Goal: Find specific page/section: Find specific page/section

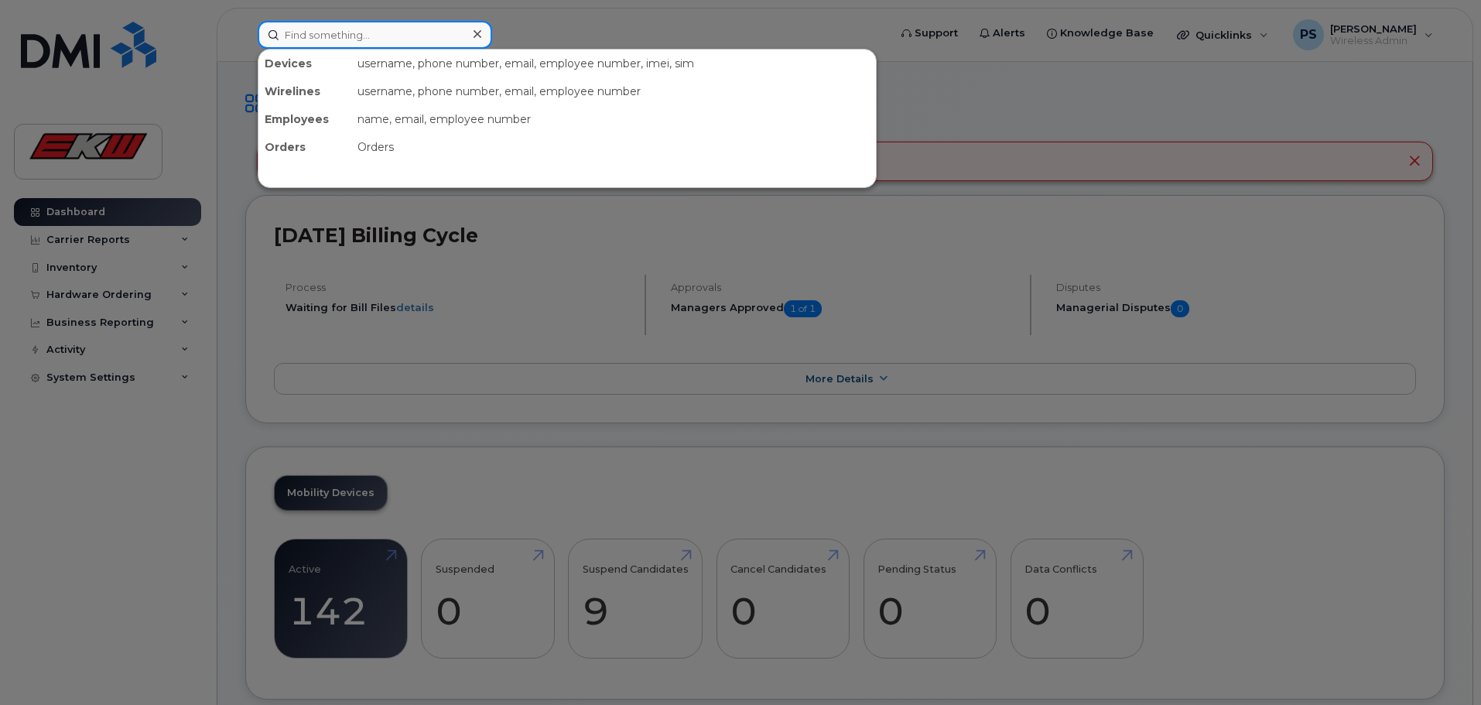
click at [403, 34] on input at bounding box center [375, 35] width 234 height 28
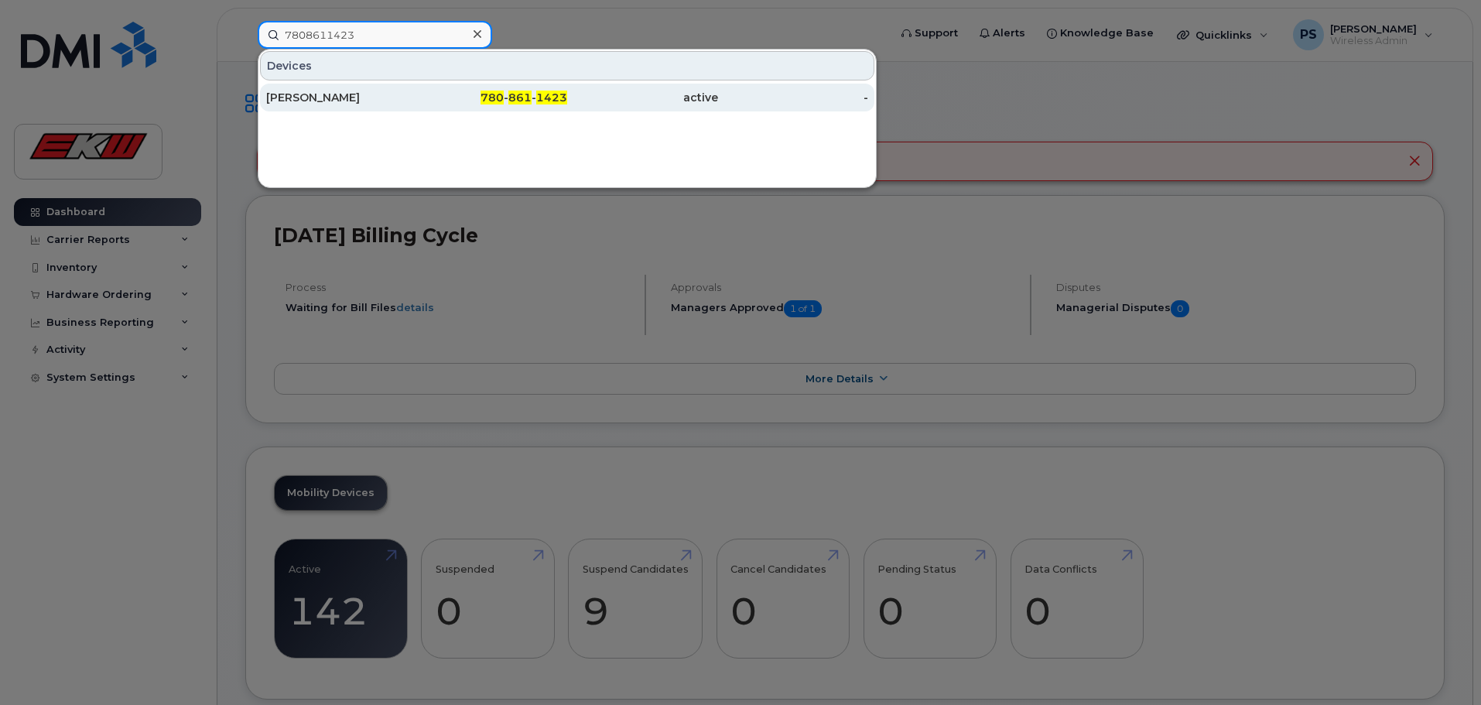
type input "7808611423"
click at [412, 95] on div "[PERSON_NAME]" at bounding box center [341, 97] width 151 height 15
